Goal: Task Accomplishment & Management: Manage account settings

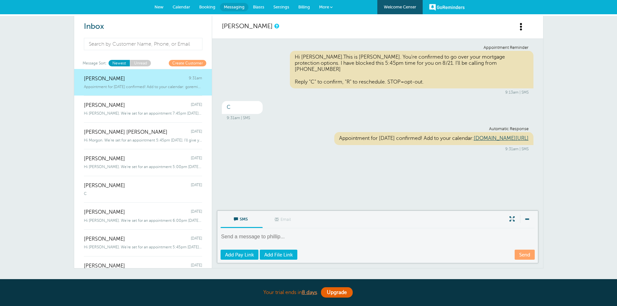
click at [281, 6] on span "Settings" at bounding box center [281, 7] width 16 height 5
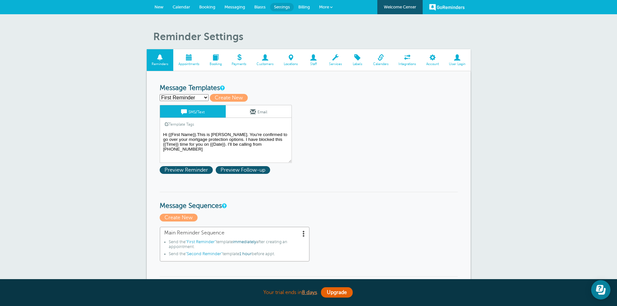
click at [433, 58] on span at bounding box center [433, 57] width 23 height 6
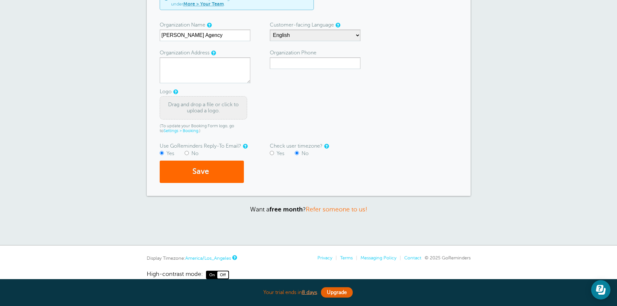
scroll to position [103, 0]
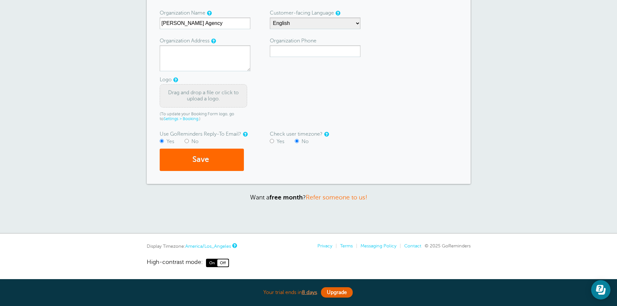
click at [273, 141] on input "Yes" at bounding box center [272, 141] width 4 height 4
radio input "true"
click at [218, 162] on button "Save" at bounding box center [202, 160] width 84 height 22
type textarea "42 salvaggi lane elma WA 98541"
click at [189, 159] on button "Save" at bounding box center [202, 160] width 84 height 22
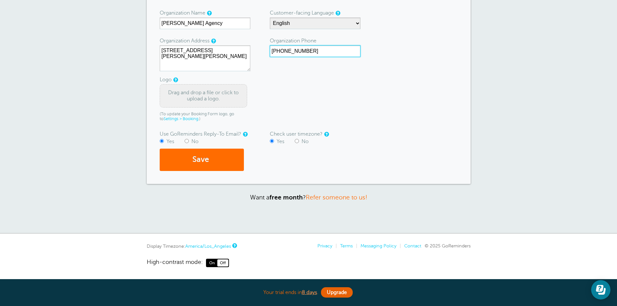
type input "360-580-1564"
click at [189, 159] on button "Save" at bounding box center [202, 160] width 84 height 22
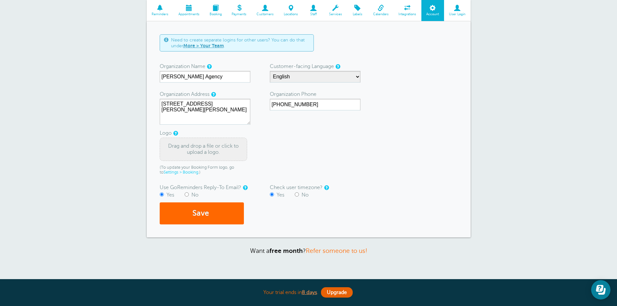
scroll to position [68, 0]
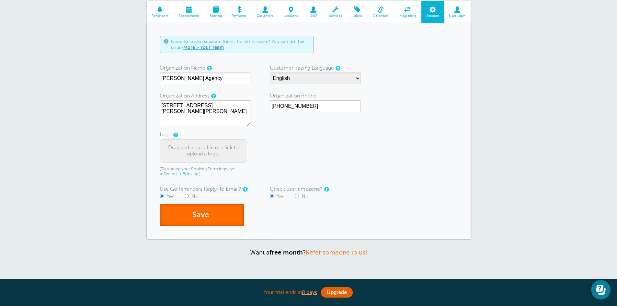
click at [206, 214] on button "Save" at bounding box center [202, 215] width 84 height 22
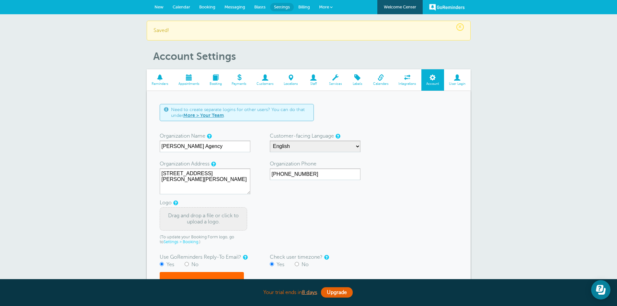
click at [456, 82] on span "User Login" at bounding box center [457, 84] width 20 height 4
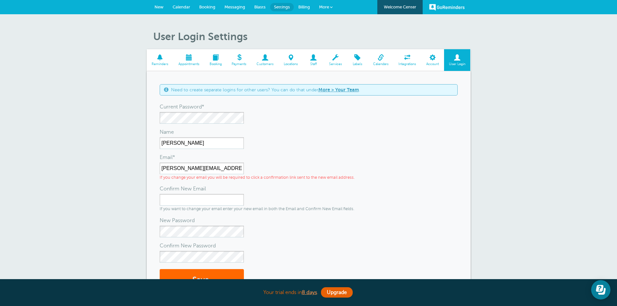
click at [434, 60] on span at bounding box center [433, 57] width 23 height 6
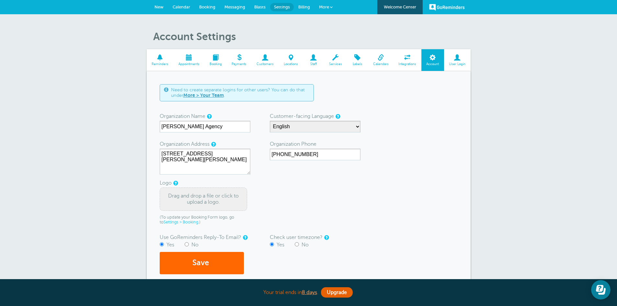
click at [333, 62] on span "Services" at bounding box center [335, 64] width 17 height 4
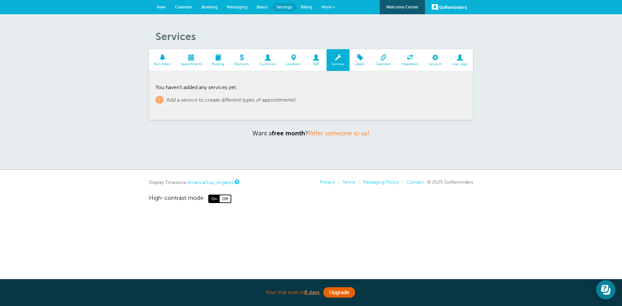
click at [189, 61] on span at bounding box center [191, 57] width 31 height 6
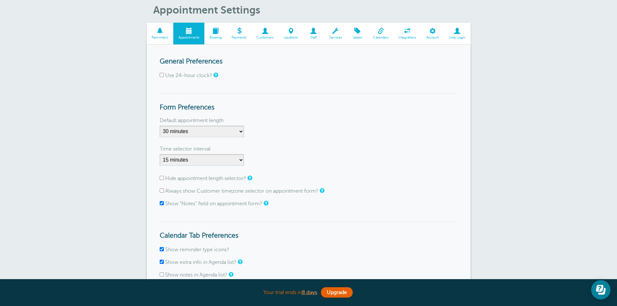
scroll to position [34, 0]
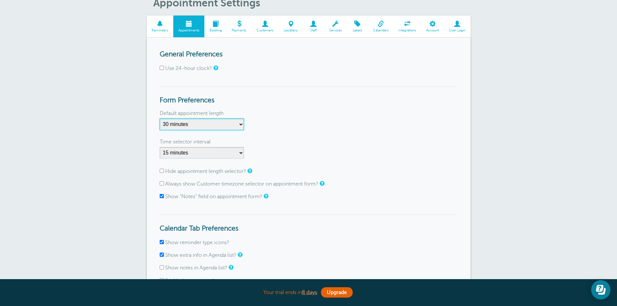
click at [242, 124] on select "5 minutes 10 minutes 15 minutes 20 minutes 25 minutes 30 minutes 35 minutes 40 …" at bounding box center [202, 125] width 84 height 12
select select "20"
click at [160, 119] on select "5 minutes 10 minutes 15 minutes 20 minutes 25 minutes 30 minutes 35 minutes 40 …" at bounding box center [202, 125] width 84 height 12
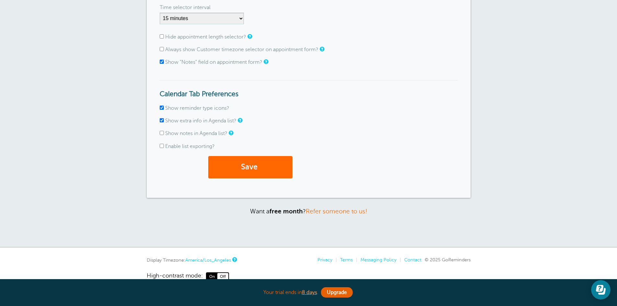
scroll to position [182, 0]
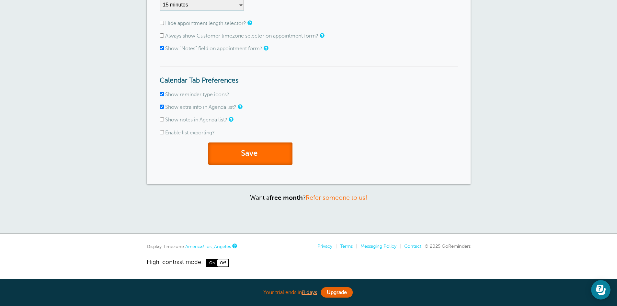
click at [261, 153] on button "Save" at bounding box center [250, 154] width 84 height 22
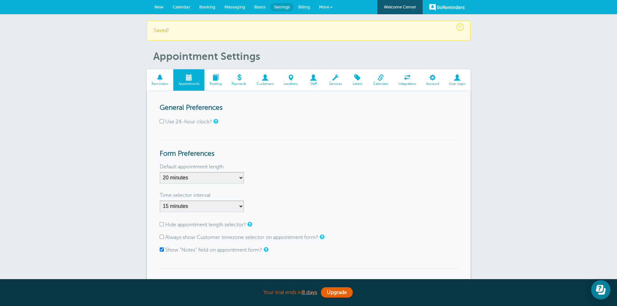
click at [161, 79] on span at bounding box center [160, 78] width 27 height 6
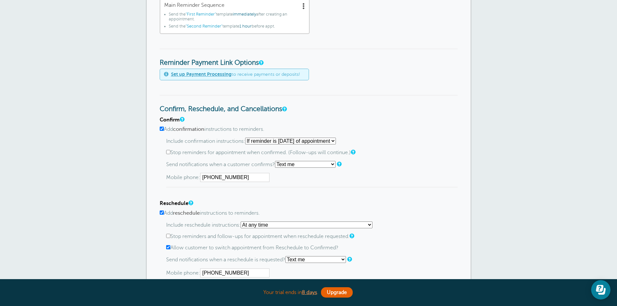
scroll to position [229, 0]
click at [245, 177] on input "[PHONE_NUMBER]" at bounding box center [234, 176] width 69 height 9
click at [245, 177] on input "(360) 589-8555" at bounding box center [234, 176] width 69 height 9
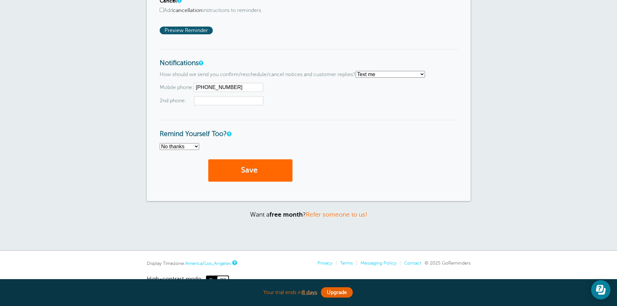
scroll to position [543, 0]
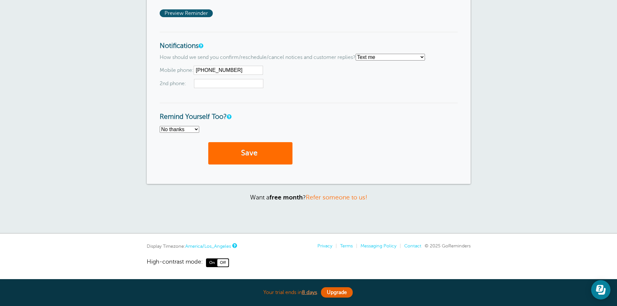
type input "3605801564"
click at [236, 153] on button "Save" at bounding box center [250, 153] width 84 height 22
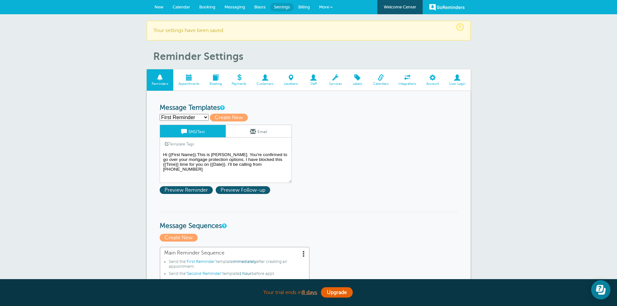
click at [159, 8] on span "New" at bounding box center [159, 7] width 9 height 5
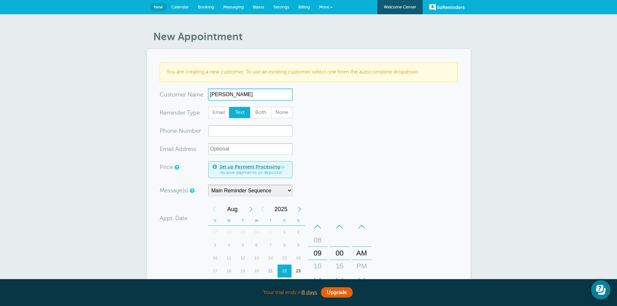
type input "[PERSON_NAME]"
click at [233, 133] on input "xxx-no-autofill" at bounding box center [250, 131] width 84 height 12
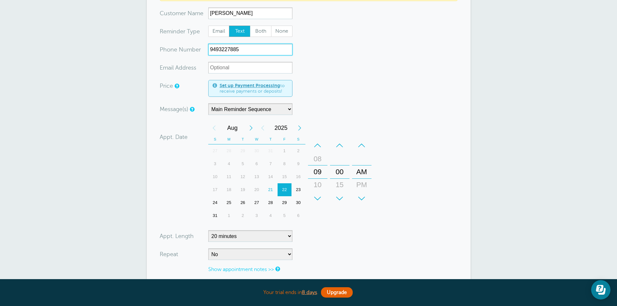
scroll to position [84, 0]
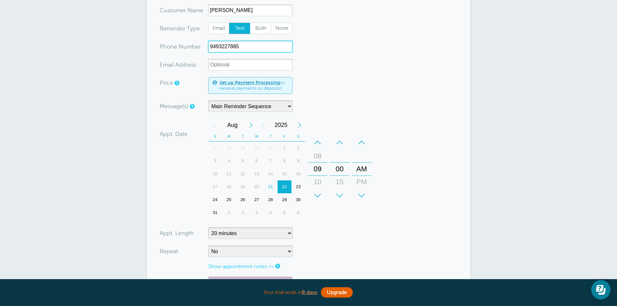
click at [272, 186] on div "21" at bounding box center [271, 186] width 14 height 13
click at [317, 140] on div "–" at bounding box center [317, 142] width 19 height 13
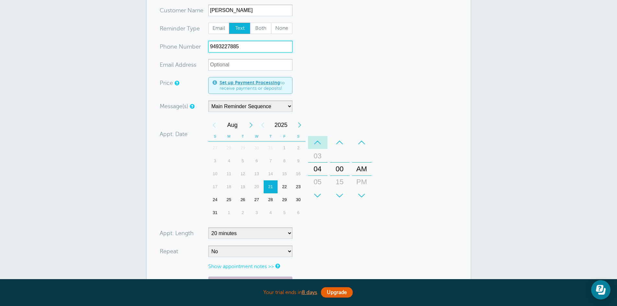
click at [317, 140] on div "–" at bounding box center [317, 142] width 19 height 13
click at [340, 143] on div "–" at bounding box center [339, 142] width 19 height 13
click at [360, 140] on div "–" at bounding box center [361, 142] width 19 height 13
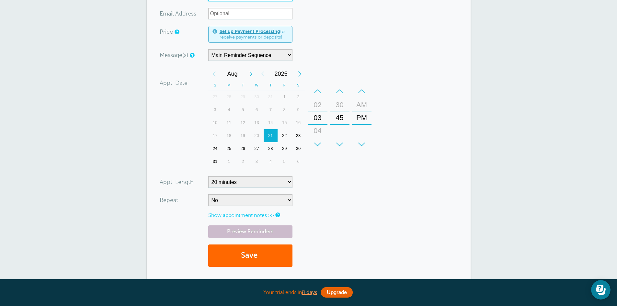
scroll to position [136, 0]
type input "9493227885"
click at [229, 255] on button "Save" at bounding box center [250, 255] width 84 height 22
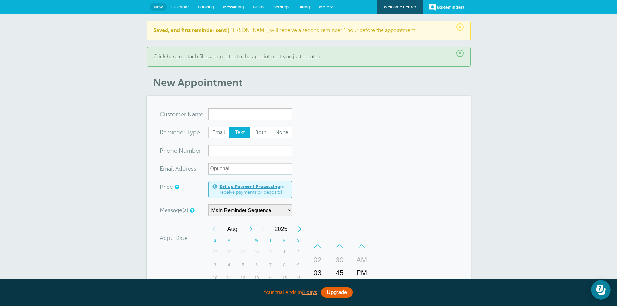
click at [237, 7] on span "Messaging" at bounding box center [233, 7] width 21 height 5
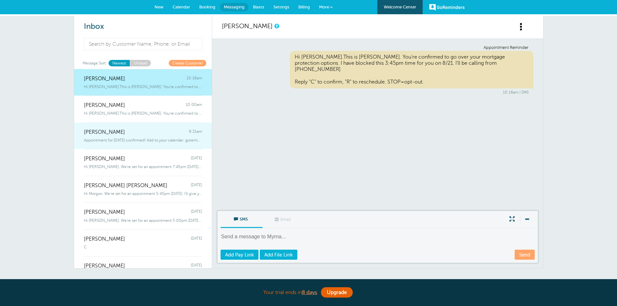
click at [161, 138] on span "Appointment for [DATE] confirmed! Add to your calendar: goremind" at bounding box center [143, 140] width 118 height 5
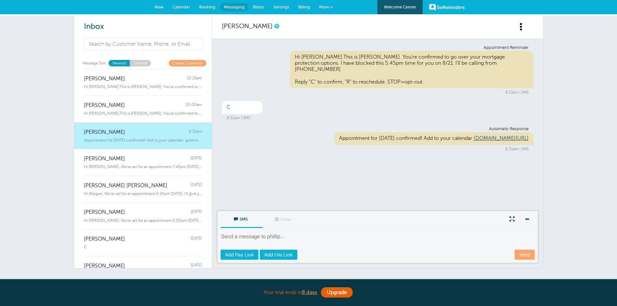
click at [281, 4] on link "Settings" at bounding box center [281, 7] width 25 height 14
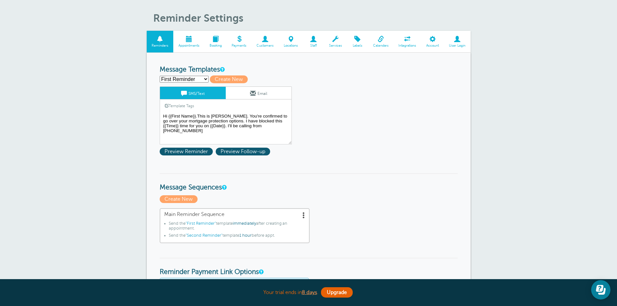
scroll to position [21, 0]
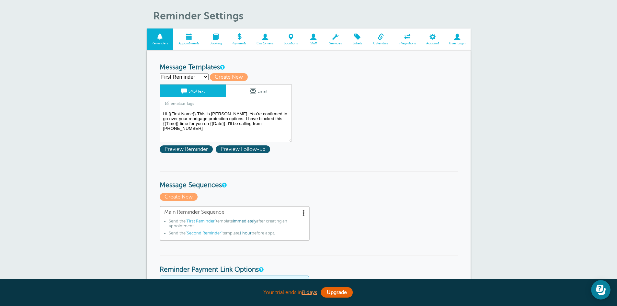
click at [205, 77] on select "First Reminder Second Reminder Third Reminder Create new..." at bounding box center [184, 77] width 49 height 7
select select "159311"
click at [160, 74] on select "First Reminder Second Reminder Third Reminder Create new..." at bounding box center [184, 77] width 49 height 7
type input "Second Reminder"
type textarea "Hi {{First Name}}. We're set for an appointment {{Time}} [DATE]. I'll give you …"
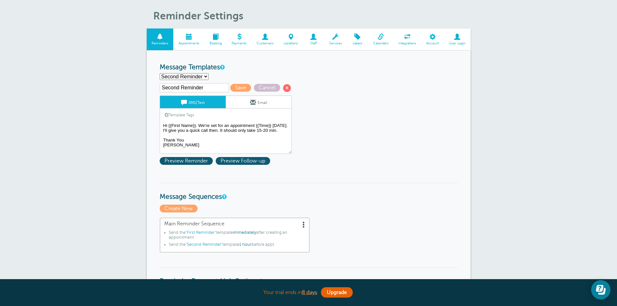
click at [205, 76] on select "First Reminder Second Reminder Third Reminder Create new..." at bounding box center [184, 76] width 49 height 7
select select "159309"
click at [160, 73] on select "First Reminder Second Reminder Third Reminder Create new..." at bounding box center [184, 76] width 49 height 7
type input "First Reminder"
type textarea "Hi {{First Name}}.This is [PERSON_NAME]. You're confirmed to go over your mortg…"
